Goal: Task Accomplishment & Management: Manage account settings

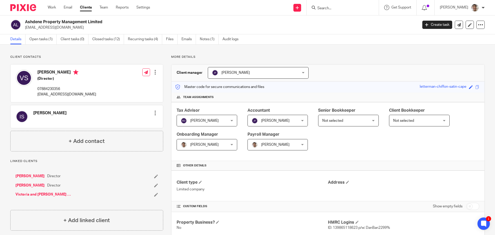
click at [123, 23] on h2 "Ashdene Property Management Limited" at bounding box center [181, 21] width 312 height 5
click at [334, 5] on form at bounding box center [344, 7] width 55 height 6
click at [336, 8] on input "Search" at bounding box center [340, 8] width 46 height 5
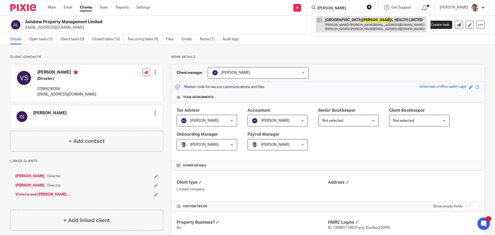
type input "spina"
click at [381, 26] on link at bounding box center [371, 24] width 111 height 16
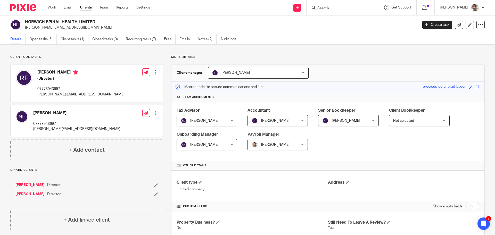
click at [69, 94] on p "neil@norwichspinalhealth.co.uk" at bounding box center [80, 94] width 87 height 5
copy div "neil@norwichspinalhealth.co.uk"
click at [314, 51] on div "Client contacts Neil Folker 07773943697 neil@norwichspinalhealth.co.uk Edit con…" at bounding box center [247, 213] width 495 height 336
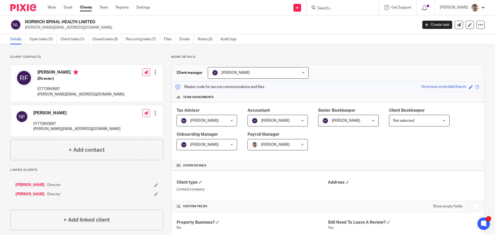
click at [340, 49] on div "Client contacts Neil Folker 07773943697 neil@norwichspinalhealth.co.uk Edit con…" at bounding box center [247, 213] width 495 height 336
click at [326, 8] on input "Search" at bounding box center [340, 8] width 46 height 5
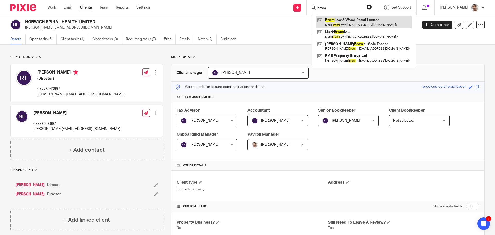
type input "brom"
click at [349, 19] on link at bounding box center [364, 22] width 96 height 12
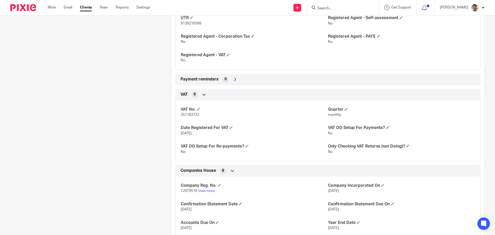
scroll to position [442, 0]
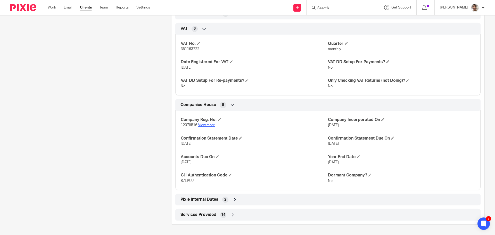
click at [201, 124] on link "View more" at bounding box center [206, 125] width 17 height 4
click at [330, 7] on input "Search" at bounding box center [340, 8] width 46 height 5
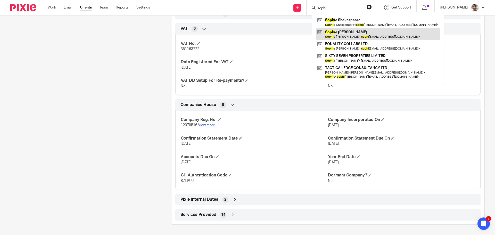
type input "sophi"
click at [380, 32] on link at bounding box center [378, 34] width 124 height 12
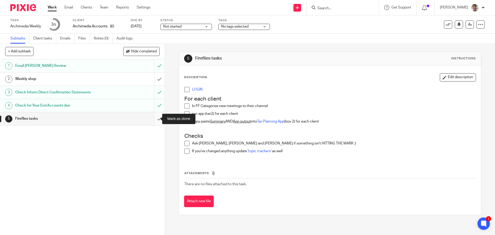
click at [154, 119] on input "submit" at bounding box center [82, 118] width 165 height 13
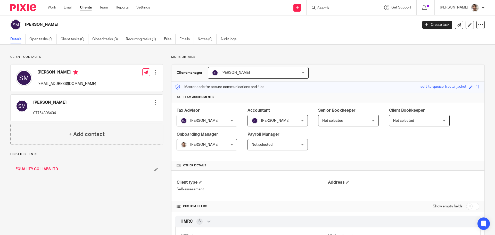
click at [35, 170] on link "EQUALITY COLLABS LTD" at bounding box center [36, 169] width 43 height 5
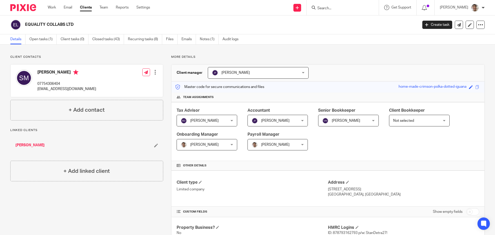
drag, startPoint x: 25, startPoint y: 23, endPoint x: 75, endPoint y: 21, distance: 49.3
click at [75, 21] on div "EQUALITY COLLABS LTD" at bounding box center [212, 24] width 404 height 11
copy h2 "EQUALITY COLLABS LTD"
click at [340, 9] on input "Search" at bounding box center [340, 8] width 46 height 5
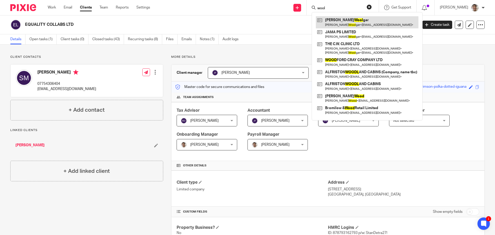
type input "wool"
click at [341, 22] on link at bounding box center [367, 22] width 103 height 12
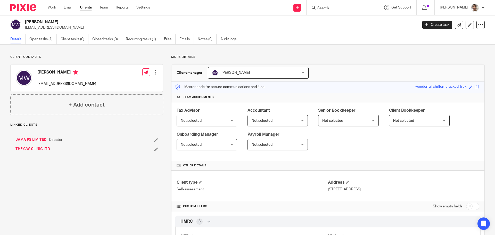
click at [30, 141] on link "JAMA PS LIMITED" at bounding box center [30, 139] width 31 height 5
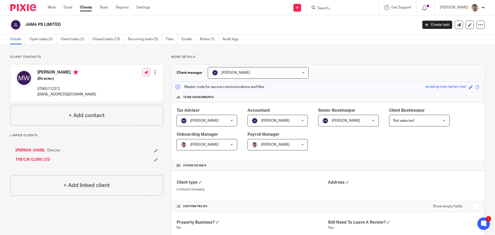
click at [343, 10] on input "Search" at bounding box center [340, 8] width 46 height 5
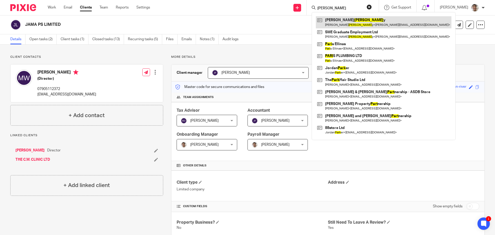
type input "[PERSON_NAME]"
click at [345, 19] on link at bounding box center [384, 22] width 136 height 12
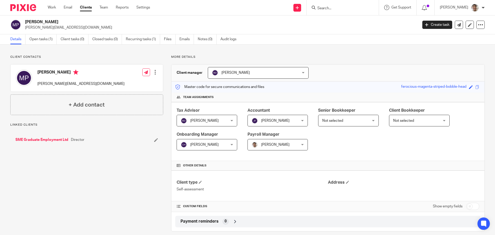
click at [40, 141] on link "SME Graduate Employment Ltd" at bounding box center [41, 139] width 53 height 5
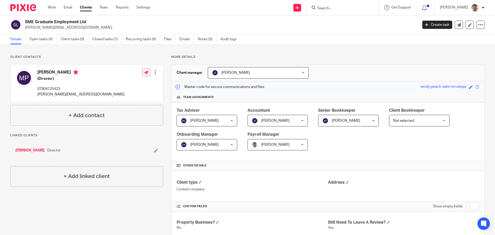
drag, startPoint x: 25, startPoint y: 21, endPoint x: 93, endPoint y: 22, distance: 67.8
click at [93, 22] on h2 "SME Graduate Employment Ltd" at bounding box center [181, 21] width 312 height 5
copy h2 "SME Graduate Employment Ltd"
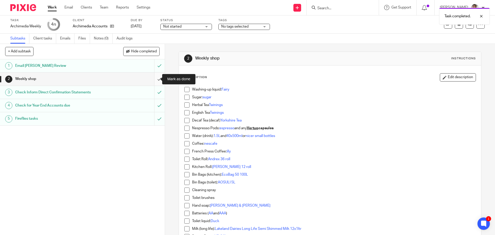
click at [154, 80] on input "submit" at bounding box center [82, 78] width 165 height 13
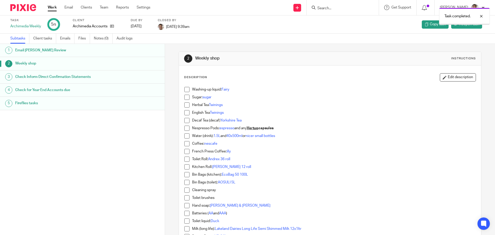
click at [54, 9] on link "Work" at bounding box center [52, 7] width 9 height 5
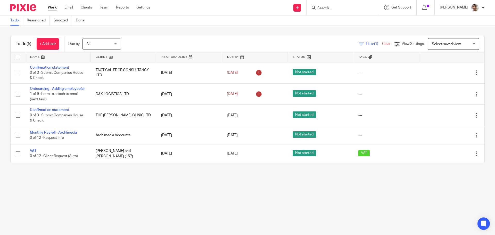
click at [143, 200] on main "To do Reassigned Snoozed Done To do (5) + Add task Due by All All [DATE] [DATE]…" at bounding box center [247, 117] width 495 height 235
click at [179, 204] on main "To do Reassigned Snoozed Done To do (5) + Add task Due by All All [DATE] [DATE]…" at bounding box center [247, 117] width 495 height 235
drag, startPoint x: 106, startPoint y: 203, endPoint x: 121, endPoint y: 200, distance: 15.0
click at [106, 203] on main "To do Reassigned Snoozed Done To do (5) + Add task Due by All All [DATE] [DATE]…" at bounding box center [247, 117] width 495 height 235
click at [159, 195] on main "To do Reassigned Snoozed Done To do (5) + Add task Due by All All [DATE] [DATE]…" at bounding box center [247, 117] width 495 height 235
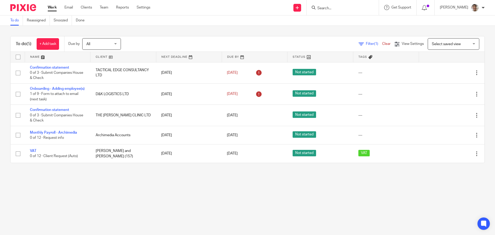
click at [122, 199] on main "To do Reassigned Snoozed Done To do (5) + Add task Due by All All [DATE] [DATE]…" at bounding box center [247, 117] width 495 height 235
click at [155, 200] on main "To do Reassigned Snoozed Done To do (5) + Add task Due by All All [DATE] [DATE]…" at bounding box center [247, 117] width 495 height 235
click at [101, 202] on main "To do Reassigned Snoozed Done To do (5) + Add task Due by All All [DATE] [DATE]…" at bounding box center [247, 117] width 495 height 235
click at [146, 198] on main "To do Reassigned Snoozed Done To do (5) + Add task Due by All All [DATE] [DATE]…" at bounding box center [247, 117] width 495 height 235
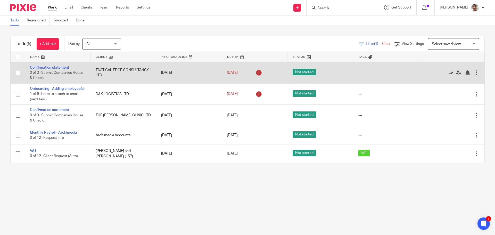
click at [448, 71] on icon at bounding box center [450, 72] width 5 height 5
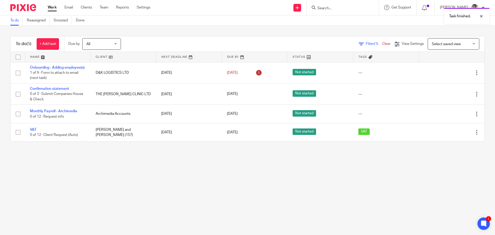
click at [112, 178] on main "To do Reassigned Snoozed Done To do (5) + Add task Due by All All [DATE] [DATE]…" at bounding box center [247, 117] width 495 height 235
click at [138, 186] on main "To do Reassigned Snoozed Done To do (5) + Add task Due by All All [DATE] [DATE]…" at bounding box center [247, 117] width 495 height 235
click at [111, 192] on main "To do Reassigned Snoozed Done To do (5) + Add task Due by All All [DATE] [DATE]…" at bounding box center [247, 117] width 495 height 235
click at [155, 186] on main "To do Reassigned Snoozed Done To do (5) + Add task Due by All All [DATE] [DATE]…" at bounding box center [247, 117] width 495 height 235
click at [129, 178] on main "To do Reassigned Snoozed Done To do (5) + Add task Due by All All [DATE] [DATE]…" at bounding box center [247, 117] width 495 height 235
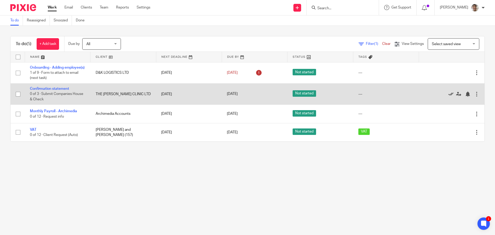
click at [448, 97] on icon at bounding box center [450, 94] width 5 height 5
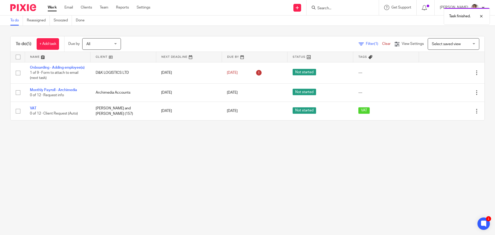
click at [105, 191] on main "To do Reassigned Snoozed Done To do (5) + Add task Due by All All [DATE] [DATE]…" at bounding box center [247, 117] width 495 height 235
click at [156, 176] on main "To do Reassigned Snoozed Done To do (5) + Add task Due by All All [DATE] [DATE]…" at bounding box center [247, 117] width 495 height 235
click at [143, 165] on main "To do Reassigned Snoozed Done To do (3) + Add task Due by All All Today Tomorro…" at bounding box center [247, 117] width 495 height 235
click at [194, 160] on main "To do Reassigned Snoozed Done To do (3) + Add task Due by All All Today Tomorro…" at bounding box center [247, 117] width 495 height 235
click at [178, 169] on main "To do Reassigned Snoozed Done To do (3) + Add task Due by All All Today Tomorro…" at bounding box center [247, 117] width 495 height 235
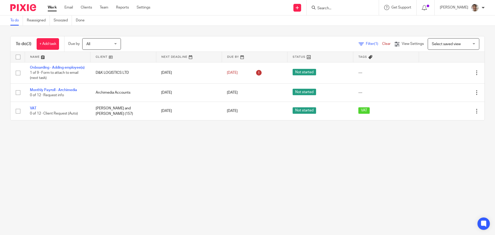
click at [219, 164] on main "To do Reassigned Snoozed Done To do (3) + Add task Due by All All Today Tomorro…" at bounding box center [247, 117] width 495 height 235
click at [111, 165] on main "To do Reassigned Snoozed Done To do (3) + Add task Due by All All Today Tomorro…" at bounding box center [247, 117] width 495 height 235
click at [152, 165] on main "To do Reassigned Snoozed Done To do (3) + Add task Due by All All Today Tomorro…" at bounding box center [247, 117] width 495 height 235
click at [132, 172] on main "To do Reassigned Snoozed Done To do (3) + Add task Due by All All Today Tomorro…" at bounding box center [247, 117] width 495 height 235
click at [161, 167] on main "To do Reassigned Snoozed Done To do (3) + Add task Due by All All Today Tomorro…" at bounding box center [247, 117] width 495 height 235
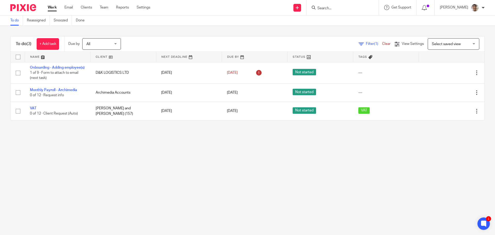
click at [133, 180] on main "To do Reassigned Snoozed Done To do (3) + Add task Due by All All Today Tomorro…" at bounding box center [247, 117] width 495 height 235
click at [188, 160] on main "To do Reassigned Snoozed Done To do (3) + Add task Due by All All Today Tomorro…" at bounding box center [247, 117] width 495 height 235
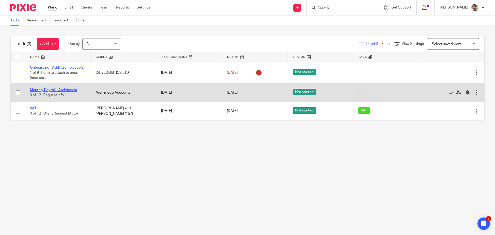
click at [57, 92] on link "Monthly Payroll - Archimedia" at bounding box center [53, 90] width 47 height 4
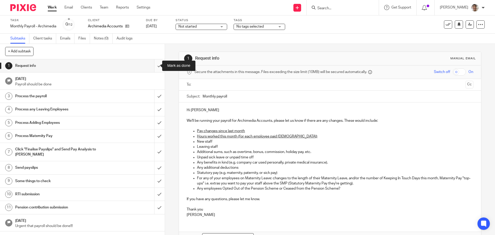
click at [154, 64] on input "submit" at bounding box center [82, 65] width 165 height 13
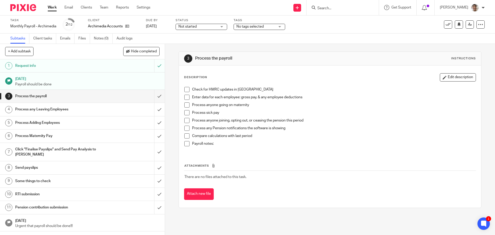
click at [184, 90] on span at bounding box center [186, 89] width 5 height 5
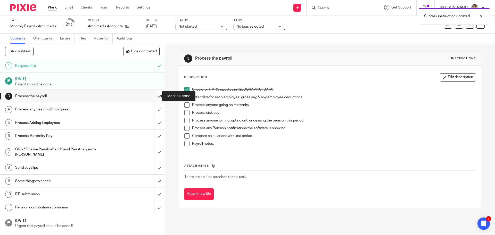
click at [154, 98] on input "submit" at bounding box center [82, 96] width 165 height 13
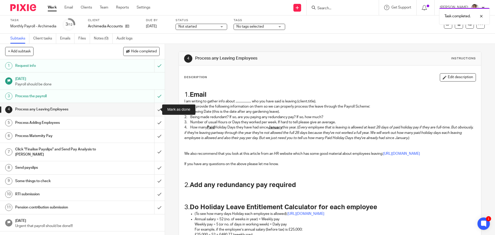
click at [152, 110] on input "submit" at bounding box center [82, 109] width 165 height 13
click at [152, 121] on input "submit" at bounding box center [82, 122] width 165 height 13
click at [152, 136] on input "submit" at bounding box center [82, 135] width 165 height 13
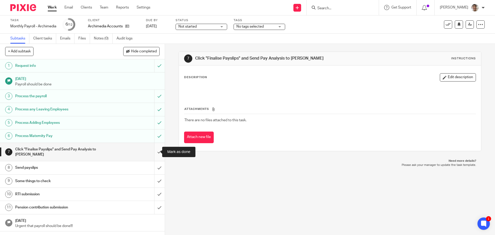
click at [153, 152] on input "submit" at bounding box center [82, 152] width 165 height 18
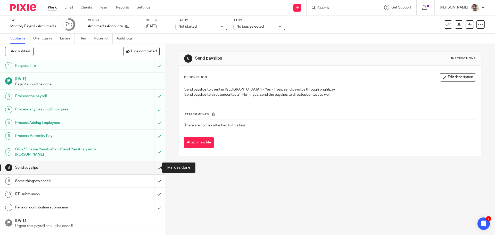
drag, startPoint x: 154, startPoint y: 167, endPoint x: 143, endPoint y: 163, distance: 11.4
click at [154, 167] on input "submit" at bounding box center [82, 167] width 165 height 13
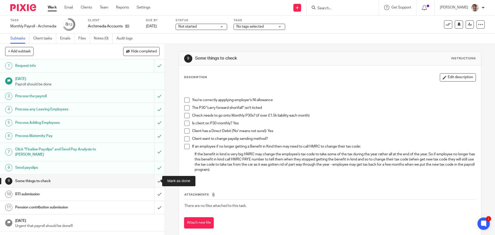
click at [155, 180] on input "submit" at bounding box center [82, 181] width 165 height 13
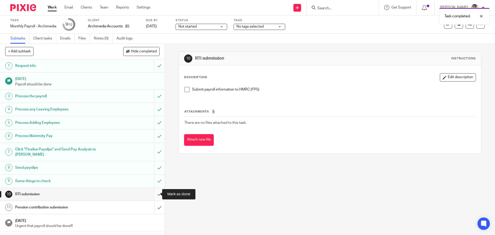
click at [154, 195] on input "submit" at bounding box center [82, 194] width 165 height 13
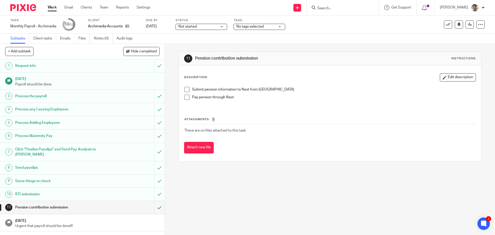
click at [184, 90] on span at bounding box center [186, 89] width 5 height 5
click at [185, 97] on span at bounding box center [186, 97] width 5 height 5
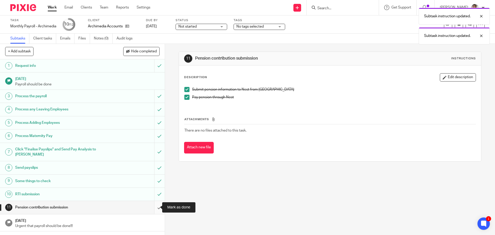
click at [155, 208] on input "submit" at bounding box center [82, 207] width 165 height 13
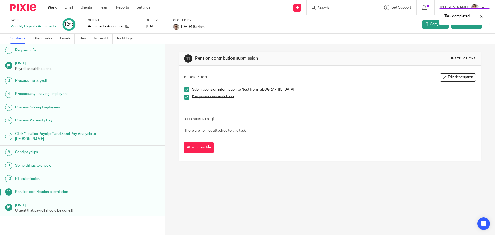
drag, startPoint x: 53, startPoint y: 6, endPoint x: 98, endPoint y: 22, distance: 47.9
click at [53, 6] on link "Work" at bounding box center [52, 7] width 9 height 5
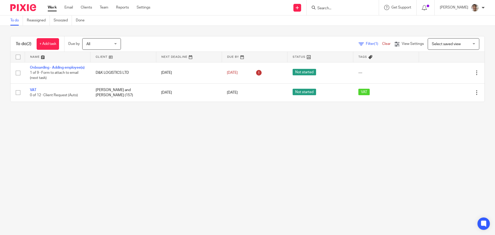
click at [110, 149] on main "To do Reassigned Snoozed Done To do (2) + Add task Due by All All [DATE] [DATE]…" at bounding box center [247, 117] width 495 height 235
click at [159, 150] on main "To do Reassigned Snoozed Done To do (2) + Add task Due by All All [DATE] [DATE]…" at bounding box center [247, 117] width 495 height 235
click at [128, 180] on main "To do Reassigned Snoozed Done To do (2) + Add task Due by All All [DATE] [DATE]…" at bounding box center [247, 117] width 495 height 235
click at [175, 156] on main "To do Reassigned Snoozed Done To do (2) + Add task Due by All All [DATE] [DATE]…" at bounding box center [247, 117] width 495 height 235
click at [157, 177] on main "To do Reassigned Snoozed Done To do (2) + Add task Due by All All [DATE] [DATE]…" at bounding box center [247, 117] width 495 height 235
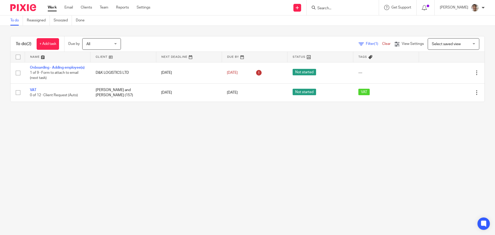
click at [198, 154] on main "To do Reassigned Snoozed Done To do (2) + Add task Due by All All [DATE] [DATE]…" at bounding box center [247, 117] width 495 height 235
click at [176, 174] on main "To do Reassigned Snoozed Done To do (2) + Add task Due by All All [DATE] [DATE]…" at bounding box center [247, 117] width 495 height 235
click at [218, 152] on main "To do Reassigned Snoozed Done To do (2) + Add task Due by All All [DATE] [DATE]…" at bounding box center [247, 117] width 495 height 235
click at [191, 168] on main "To do Reassigned Snoozed Done To do (2) + Add task Due by All All [DATE] [DATE]…" at bounding box center [247, 117] width 495 height 235
click at [248, 147] on main "To do Reassigned Snoozed Done To do (2) + Add task Due by All All [DATE] [DATE]…" at bounding box center [247, 117] width 495 height 235
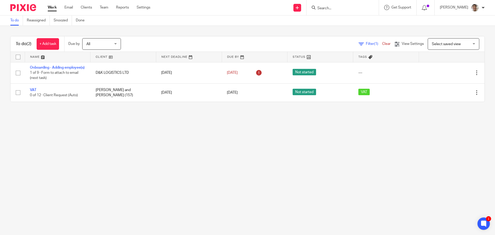
click at [217, 160] on main "To do Reassigned Snoozed Done To do (2) + Add task Due by All All [DATE] [DATE]…" at bounding box center [247, 117] width 495 height 235
click at [251, 159] on main "To do Reassigned Snoozed Done To do (2) + Add task Due by All All [DATE] [DATE]…" at bounding box center [247, 117] width 495 height 235
click at [116, 159] on main "To do Reassigned Snoozed Done To do (2) + Add task Due by All All [DATE] [DATE]…" at bounding box center [247, 117] width 495 height 235
click at [192, 149] on main "To do Reassigned Snoozed Done To do (2) + Add task Due by All All [DATE] [DATE]…" at bounding box center [247, 117] width 495 height 235
click at [342, 7] on input "Search" at bounding box center [340, 8] width 46 height 5
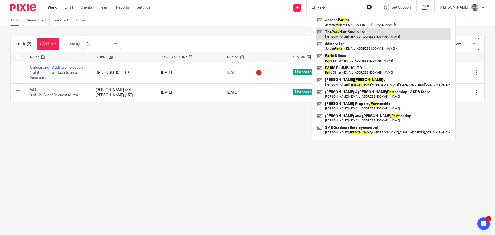
type input "park"
click at [368, 35] on link at bounding box center [384, 34] width 136 height 12
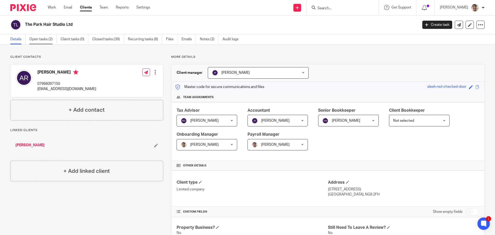
click at [35, 35] on link "Open tasks (2)" at bounding box center [42, 39] width 27 height 10
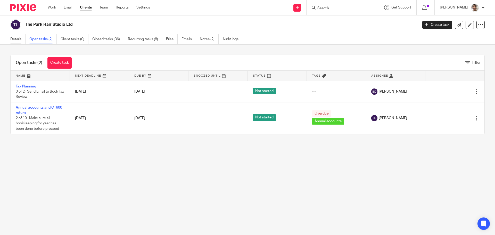
click at [13, 35] on link "Details" at bounding box center [17, 39] width 15 height 10
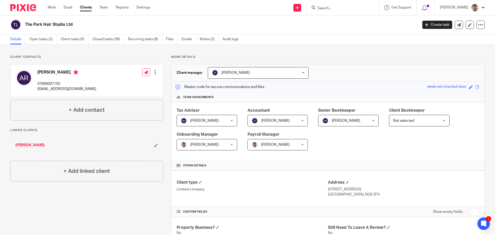
click at [338, 7] on input "Search" at bounding box center [340, 8] width 46 height 5
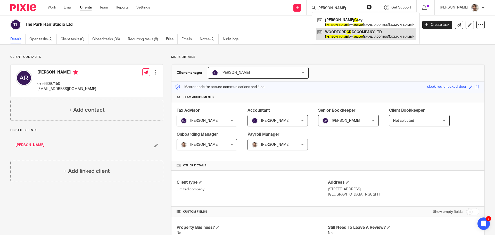
type input "andy cr"
click at [355, 34] on link at bounding box center [366, 34] width 100 height 12
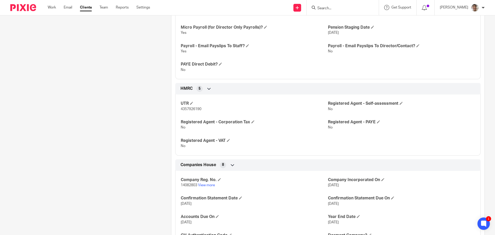
scroll to position [309, 0]
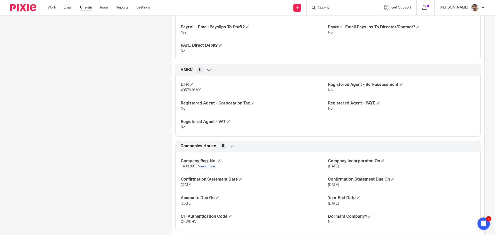
click at [126, 165] on div "Client contacts Andy Cray 07808096026 andycray1968@gmail.com Edit contact Creat…" at bounding box center [82, 5] width 161 height 520
click at [126, 145] on div "Client contacts Andy Cray 07808096026 andycray1968@gmail.com Edit contact Creat…" at bounding box center [82, 5] width 161 height 520
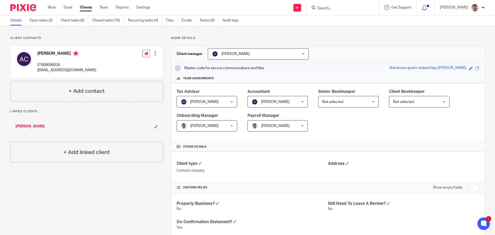
scroll to position [0, 0]
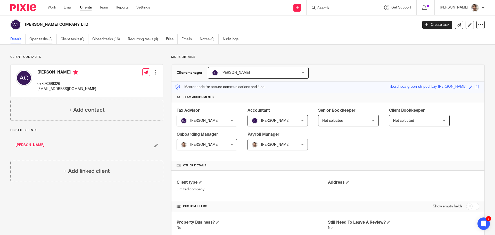
click at [40, 38] on link "Open tasks (3)" at bounding box center [42, 39] width 27 height 10
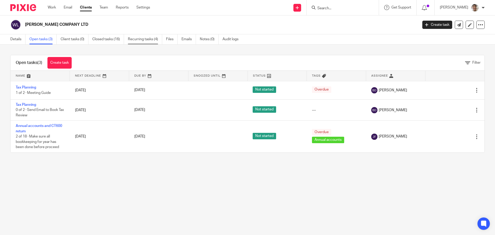
click at [141, 40] on link "Recurring tasks (4)" at bounding box center [145, 39] width 34 height 10
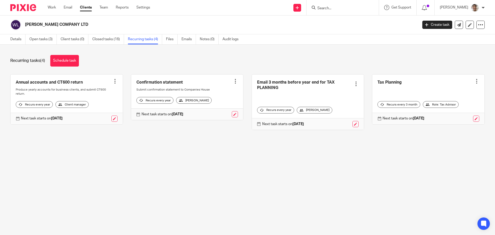
click at [278, 187] on main "[PERSON_NAME] COMPANY LTD Create task Update from Companies House Export data M…" at bounding box center [247, 117] width 495 height 235
click at [326, 175] on main "[PERSON_NAME] COMPANY LTD Create task Update from Companies House Export data M…" at bounding box center [247, 117] width 495 height 235
click at [327, 7] on input "Search" at bounding box center [340, 8] width 46 height 5
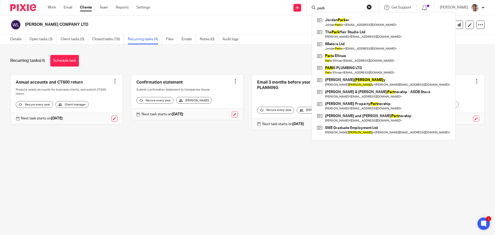
type input "park"
click at [237, 57] on div "Recurring tasks (4) Schedule task" at bounding box center [247, 61] width 474 height 12
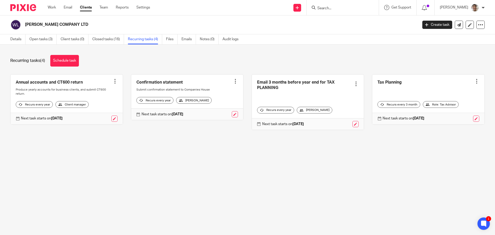
drag, startPoint x: 292, startPoint y: 0, endPoint x: 366, endPoint y: 2, distance: 73.5
click at [284, 52] on div "Recurring tasks (4) Schedule task Annual accounts and CT600 return Create task …" at bounding box center [247, 96] width 495 height 103
click at [333, 10] on input "Search" at bounding box center [340, 8] width 46 height 5
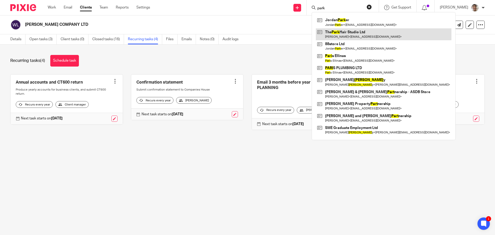
type input "park"
click at [341, 35] on link at bounding box center [384, 34] width 136 height 12
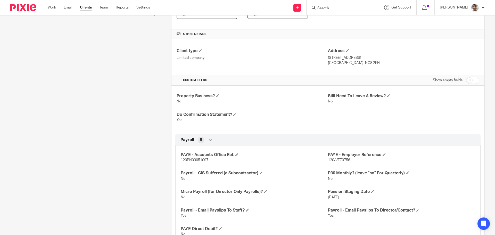
scroll to position [172, 0]
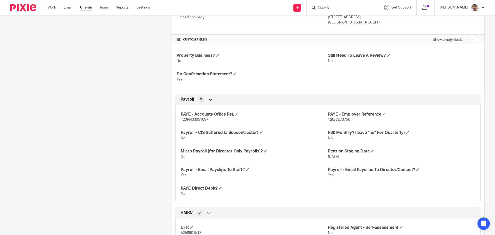
click at [191, 117] on p "120PN03051097" at bounding box center [254, 119] width 147 height 5
click at [189, 119] on span "120PN03051097" at bounding box center [195, 120] width 28 height 4
copy span "120PN03051097"
click at [351, 8] on input "Search" at bounding box center [340, 8] width 46 height 5
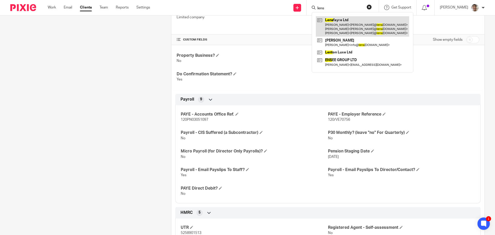
type input "lens"
click at [354, 30] on link at bounding box center [362, 26] width 93 height 20
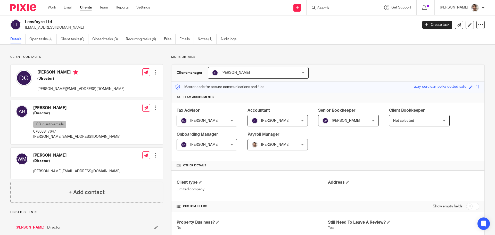
click at [50, 41] on link "Open tasks (4)" at bounding box center [42, 39] width 27 height 10
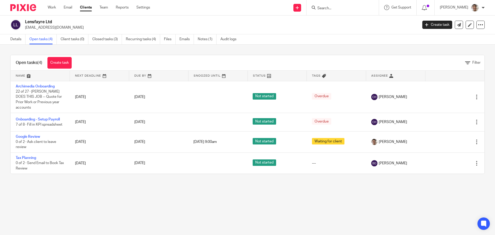
click at [292, 47] on div "Open tasks (4) Create task Filter Name Next Deadline Due By Snoozed Until Statu…" at bounding box center [247, 114] width 495 height 139
click at [311, 48] on div "Open tasks (4) Create task Filter Name Next Deadline Due By Snoozed Until Statu…" at bounding box center [247, 114] width 495 height 139
click at [273, 49] on div "Open tasks (4) Create task Filter Name Next Deadline Due By Snoozed Until Statu…" at bounding box center [247, 114] width 495 height 139
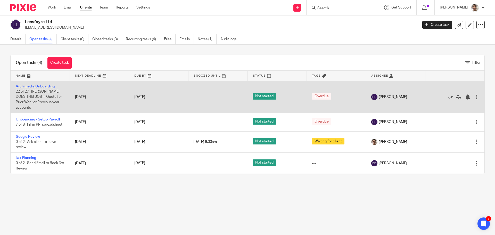
click at [49, 88] on link "Archimedia Onboarding" at bounding box center [35, 87] width 39 height 4
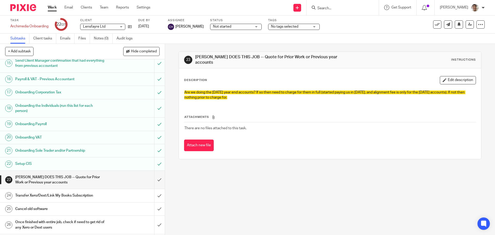
scroll to position [224, 0]
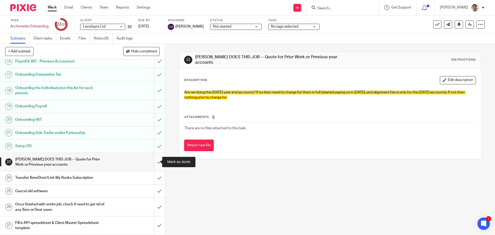
click at [151, 160] on input "submit" at bounding box center [82, 162] width 165 height 18
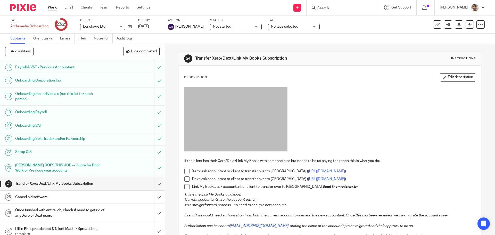
scroll to position [224, 0]
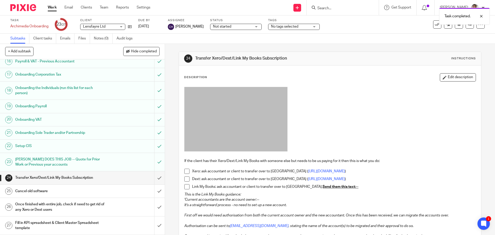
drag, startPoint x: 52, startPoint y: 10, endPoint x: 65, endPoint y: 1, distance: 15.5
click at [52, 10] on link "Work" at bounding box center [52, 7] width 9 height 5
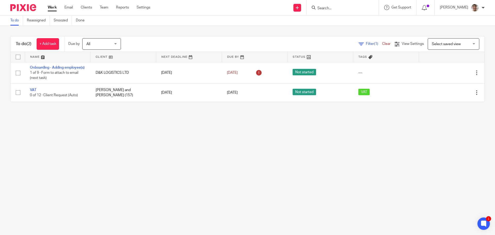
drag, startPoint x: 109, startPoint y: 138, endPoint x: 108, endPoint y: 131, distance: 6.9
click at [109, 138] on main "To do Reassigned Snoozed Done To do (2) + Add task Due by All All Today Tomorro…" at bounding box center [247, 117] width 495 height 235
click at [60, 129] on main "To do Reassigned Snoozed Done To do (2) + Add task Due by All All Today Tomorro…" at bounding box center [247, 117] width 495 height 235
click at [147, 136] on main "To do Reassigned Snoozed Done To do (2) + Add task Due by All All Today Tomorro…" at bounding box center [247, 117] width 495 height 235
click at [168, 153] on main "To do Reassigned Snoozed Done To do (2) + Add task Due by All All Today Tomorro…" at bounding box center [247, 117] width 495 height 235
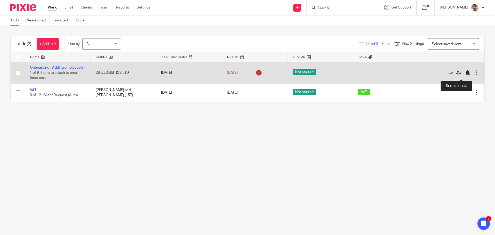
click at [465, 75] on div at bounding box center [467, 72] width 5 height 5
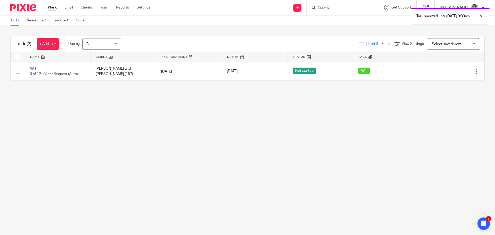
click at [119, 154] on main "To do Reassigned Snoozed Done To do (2) + Add task Due by All All Today Tomorro…" at bounding box center [247, 117] width 495 height 235
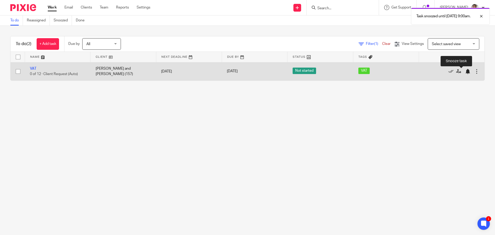
click at [465, 72] on div at bounding box center [467, 71] width 5 height 5
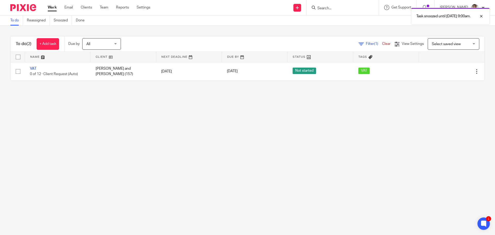
click at [193, 136] on main "To do Reassigned Snoozed Done To do (2) + Add task Due by All All Today Tomorro…" at bounding box center [247, 117] width 495 height 235
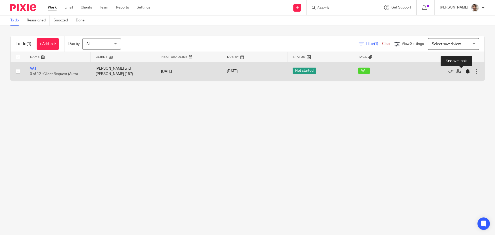
click at [465, 71] on div at bounding box center [469, 71] width 8 height 5
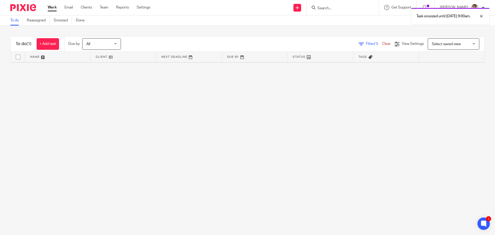
click at [275, 141] on main "To do Reassigned Snoozed Done To do (1) + Add task Due by All All [DATE] [DATE]…" at bounding box center [247, 117] width 495 height 235
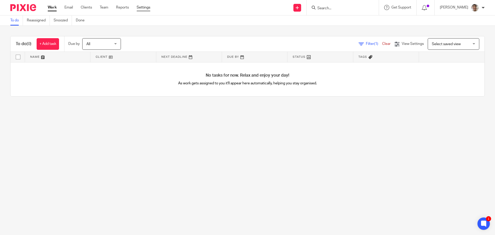
drag, startPoint x: 151, startPoint y: 7, endPoint x: 146, endPoint y: 5, distance: 5.9
click at [151, 7] on ul "Work Email Clients Team Reports Settings" at bounding box center [103, 7] width 110 height 5
click at [146, 5] on link "Settings" at bounding box center [144, 7] width 14 height 5
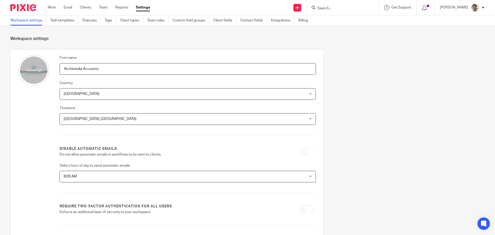
click at [327, 8] on input "Search" at bounding box center [340, 8] width 46 height 5
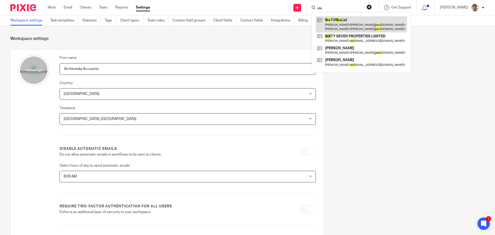
type input "six"
click at [344, 21] on link at bounding box center [361, 24] width 91 height 16
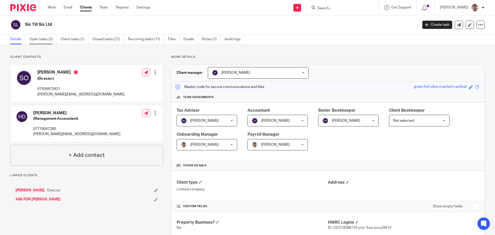
click at [45, 40] on link "Open tasks (2)" at bounding box center [42, 39] width 27 height 10
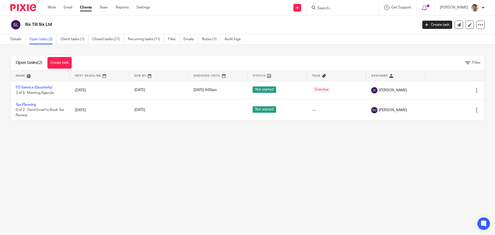
click at [48, 156] on main "Six Till Six Ltd Create task Update from Companies House Export data Merge Arch…" at bounding box center [247, 117] width 495 height 235
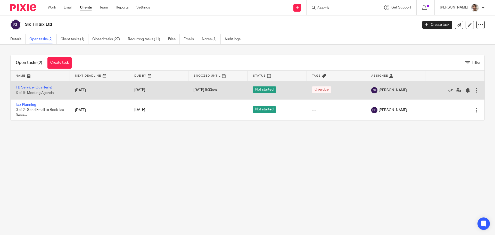
click at [44, 89] on link "FD Service (Quarterly)" at bounding box center [34, 88] width 37 height 4
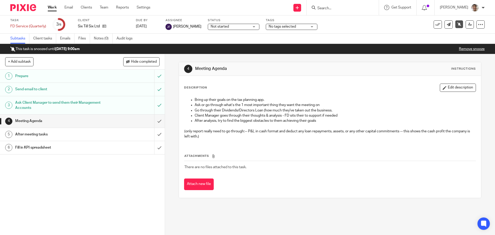
click at [84, 90] on h1 "Send email to client" at bounding box center [59, 89] width 89 height 8
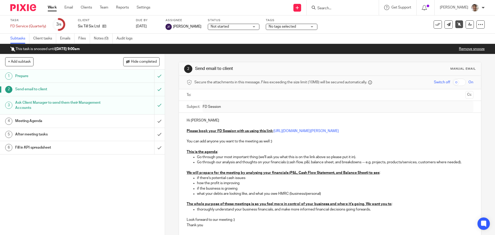
drag, startPoint x: 301, startPoint y: 130, endPoint x: 271, endPoint y: 128, distance: 29.7
click at [258, 128] on p at bounding box center [330, 125] width 286 height 5
click at [285, 130] on link "https://calendly.com/d/cmjy-qsg-mc6/jill-chris-fd-session-archimedia-video-call" at bounding box center [306, 131] width 65 height 4
click at [278, 141] on link "https://calendly.com/d/cmjy-qsg-mc6/jill-chris-fd-session-archimedia-video-call" at bounding box center [292, 140] width 65 height 5
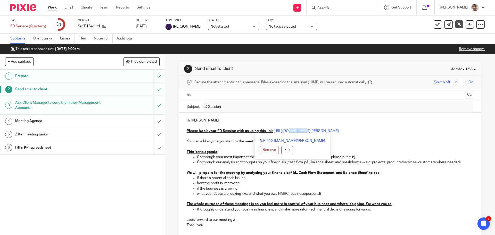
click at [55, 10] on link "Work" at bounding box center [52, 7] width 9 height 5
